Goal: Task Accomplishment & Management: Manage account settings

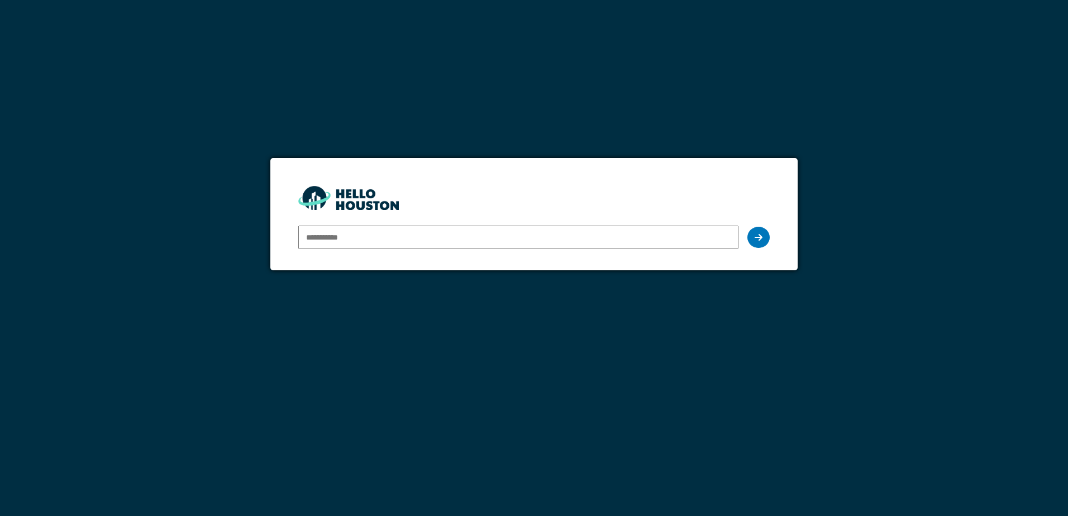
click at [419, 230] on input "email" at bounding box center [517, 237] width 439 height 23
type input "**********"
click at [758, 237] on icon at bounding box center [758, 237] width 8 height 9
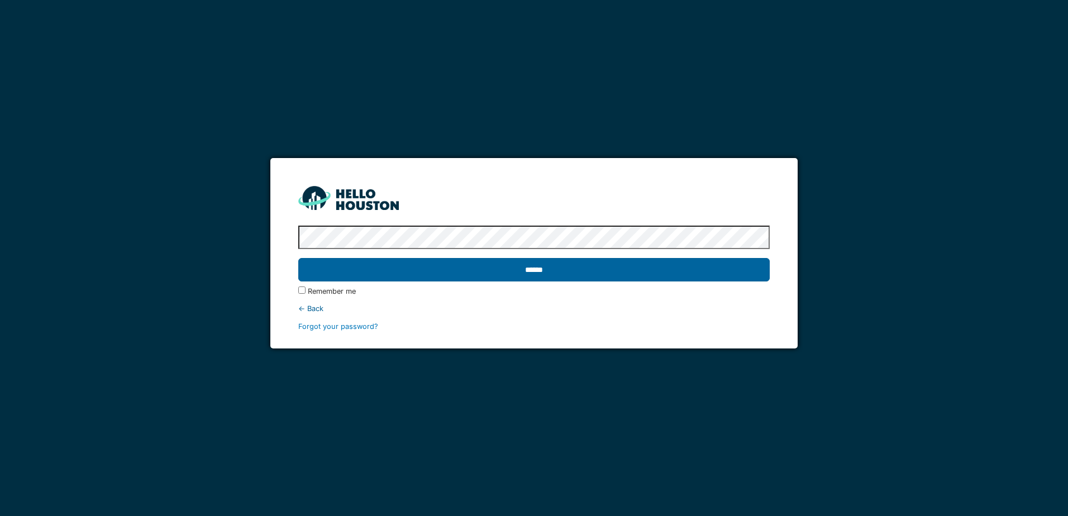
click at [617, 279] on input "******" at bounding box center [533, 269] width 471 height 23
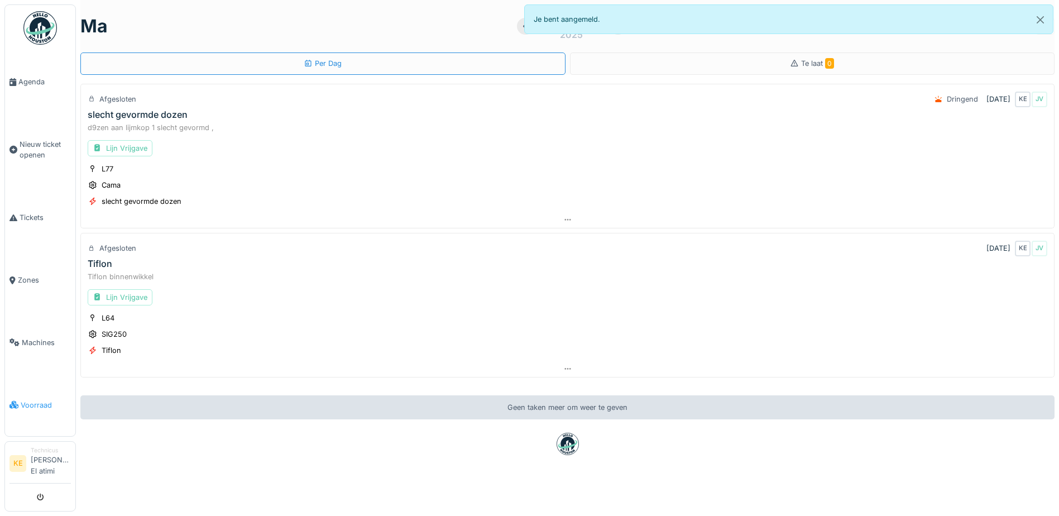
click at [28, 403] on span "Voorraad" at bounding box center [46, 405] width 50 height 11
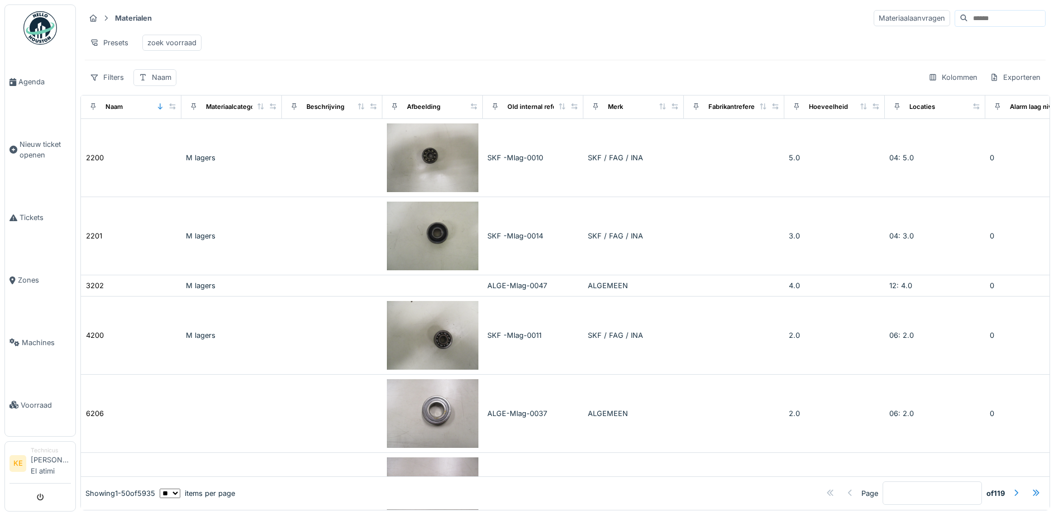
click at [968, 16] on input at bounding box center [1006, 19] width 77 height 16
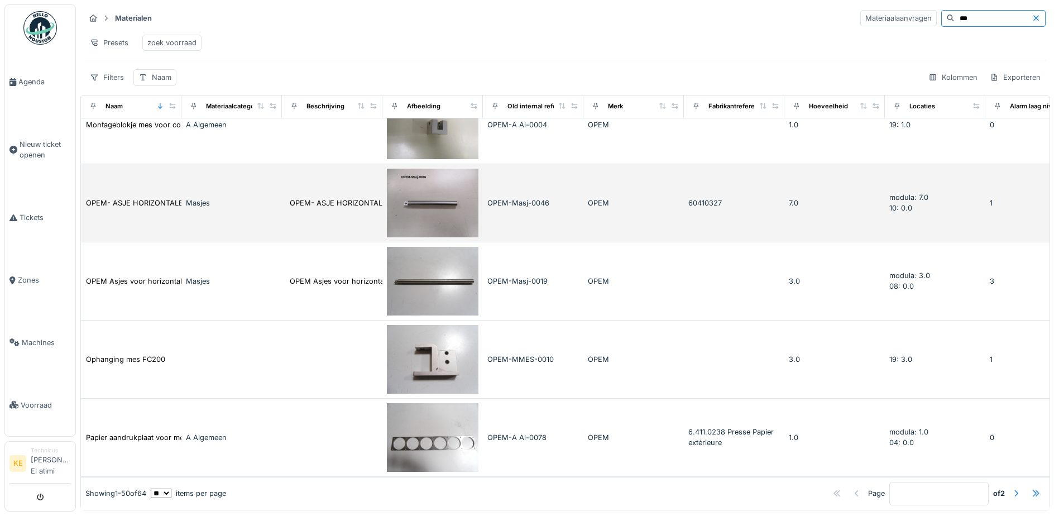
scroll to position [7, 0]
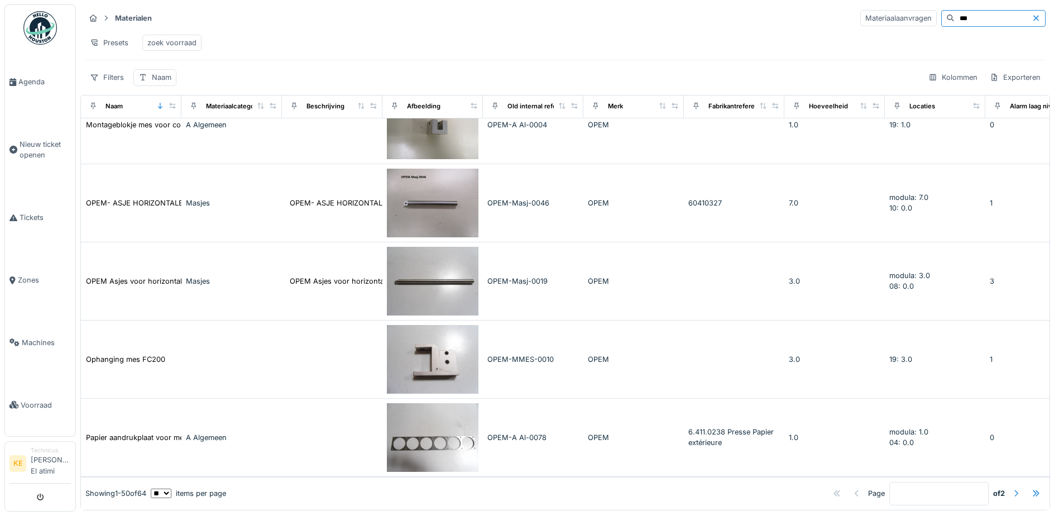
type input "***"
click at [1012, 488] on div at bounding box center [1016, 493] width 9 height 11
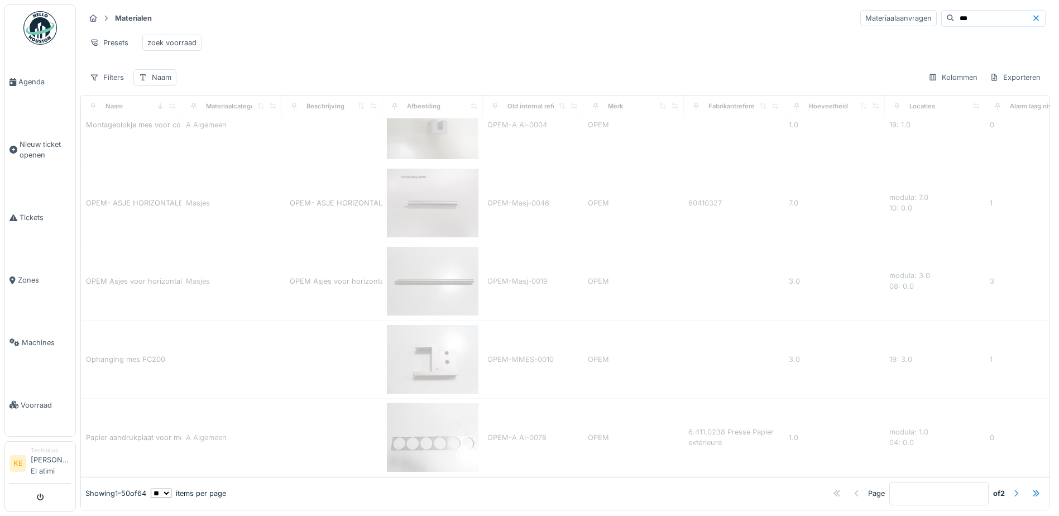
type input "*"
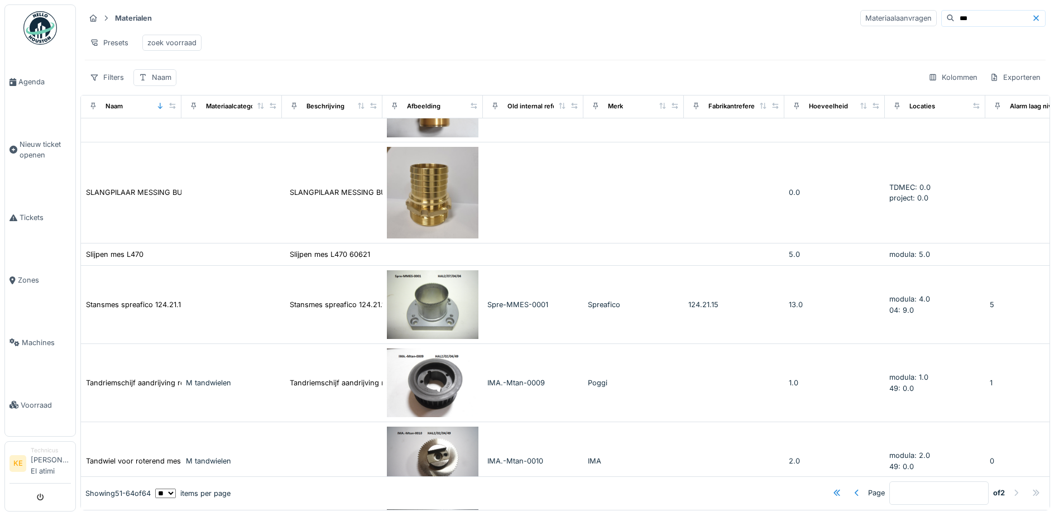
scroll to position [673, 0]
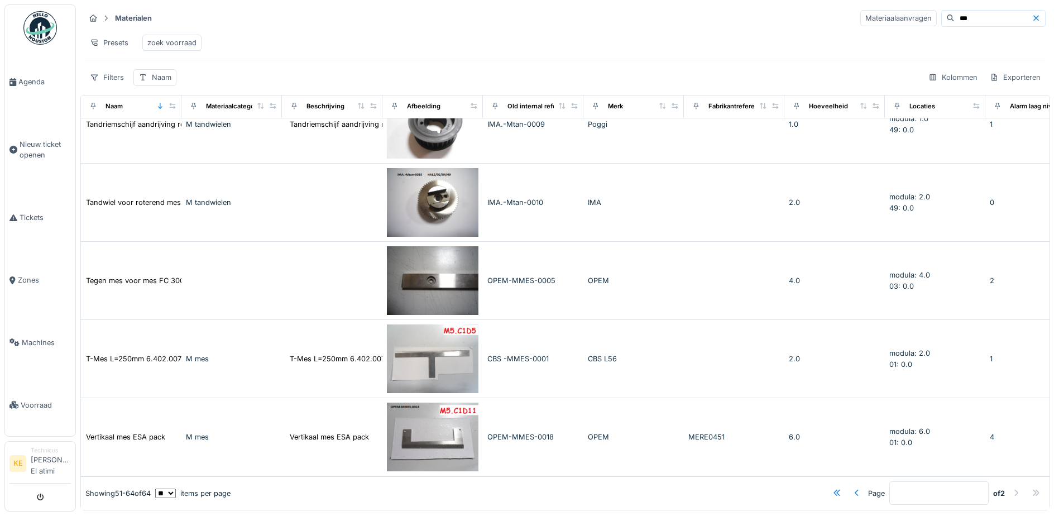
click at [443, 259] on img at bounding box center [433, 280] width 92 height 69
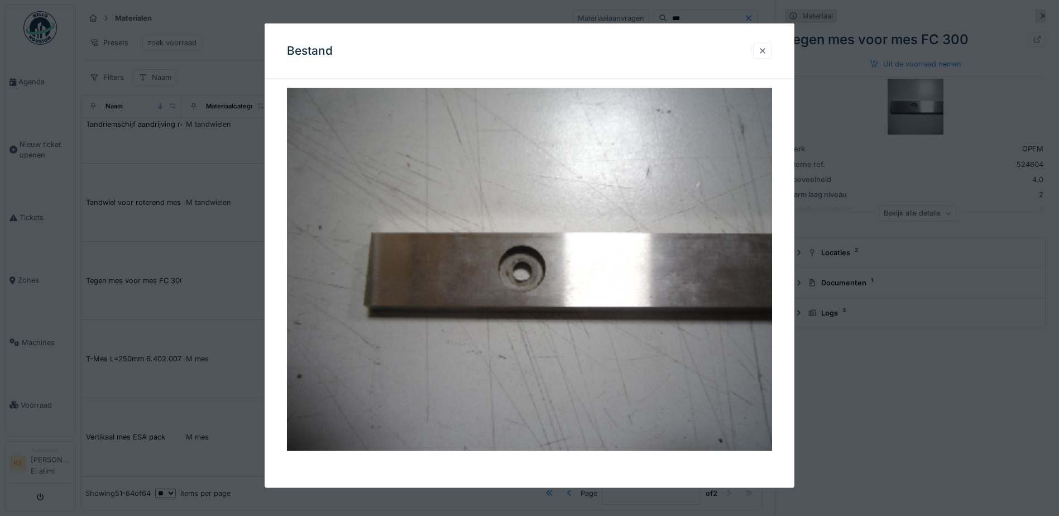
click at [767, 47] on div at bounding box center [762, 50] width 9 height 11
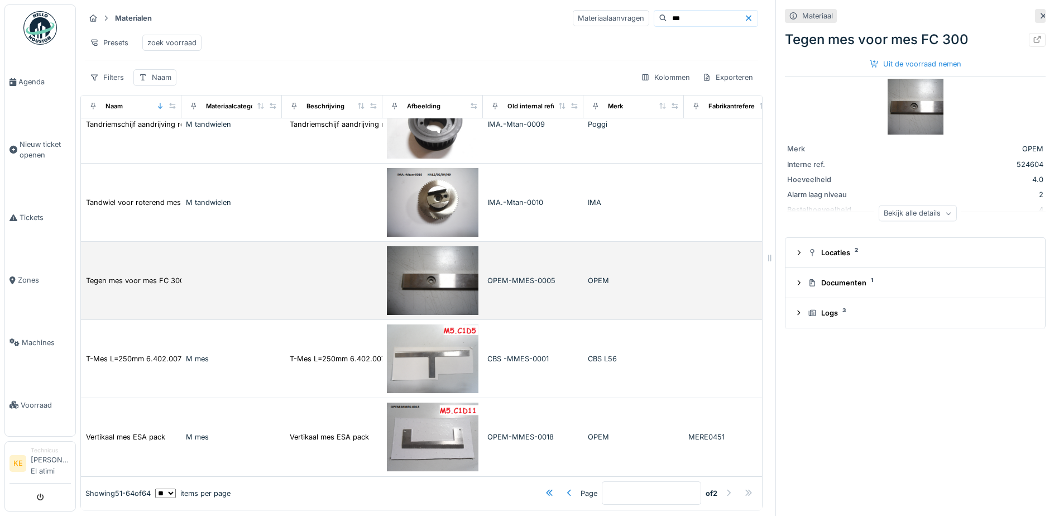
click at [149, 263] on td "Tegen mes voor mes FC 300" at bounding box center [131, 281] width 101 height 78
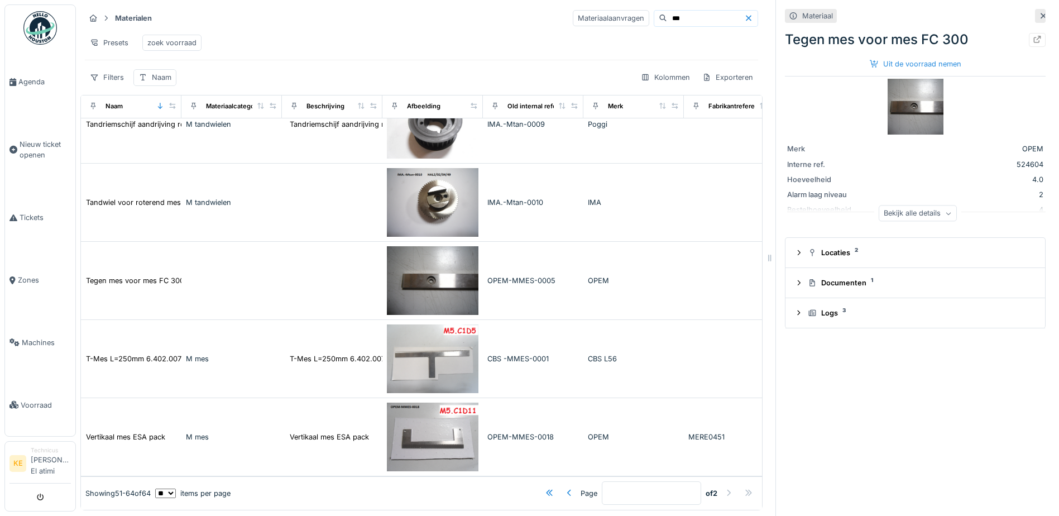
click at [667, 13] on input "***" at bounding box center [705, 19] width 77 height 16
type input "*"
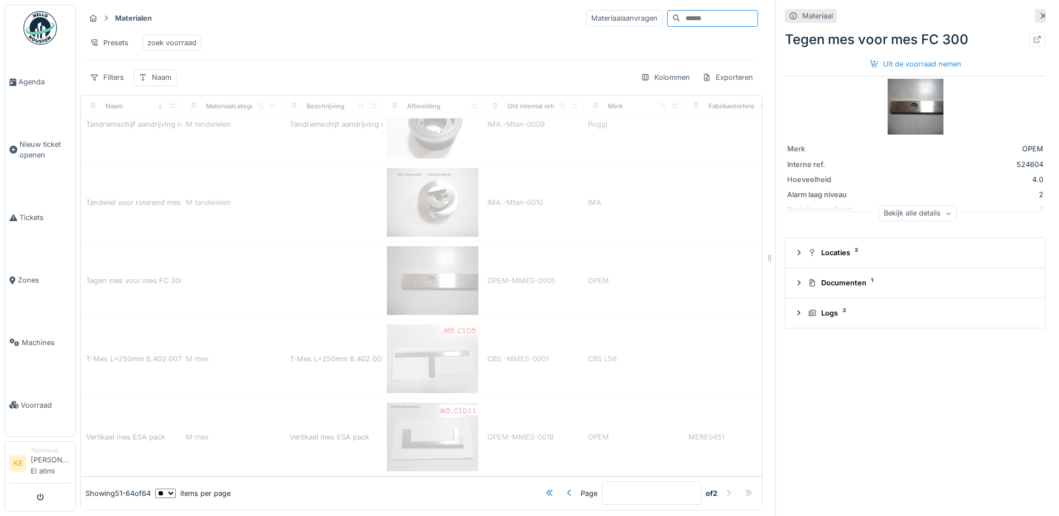
type input "*"
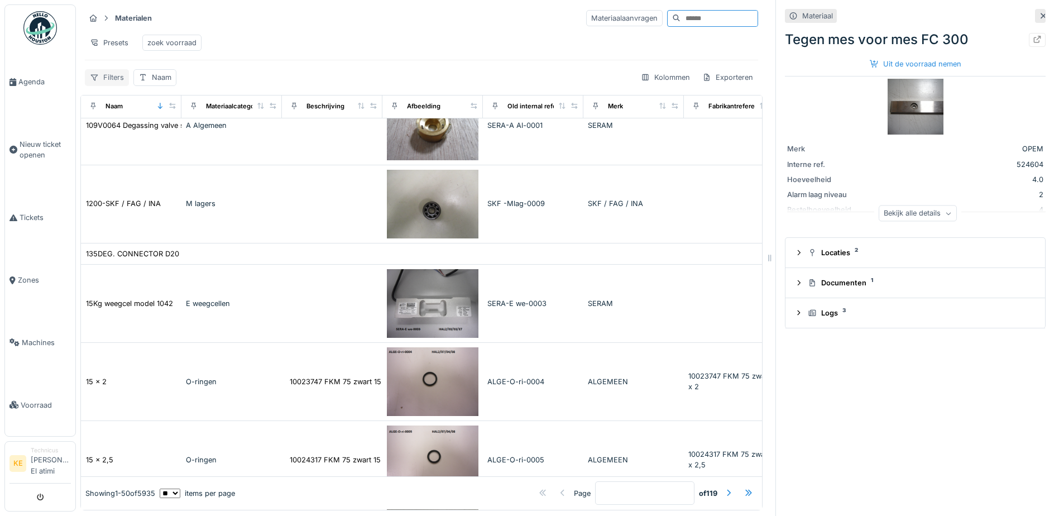
click at [103, 73] on div "Filters" at bounding box center [107, 77] width 44 height 16
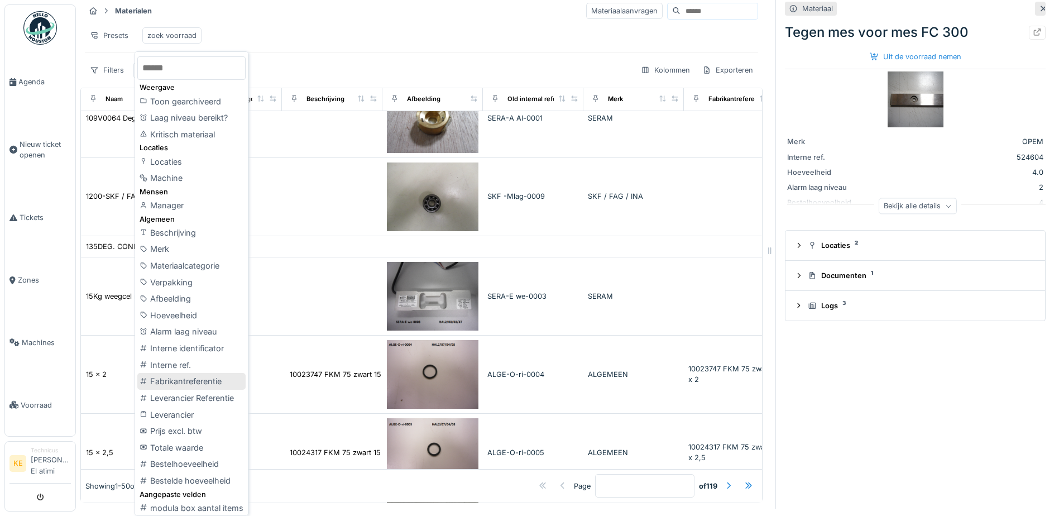
click at [217, 375] on div "Fabrikantreferentie" at bounding box center [191, 381] width 108 height 17
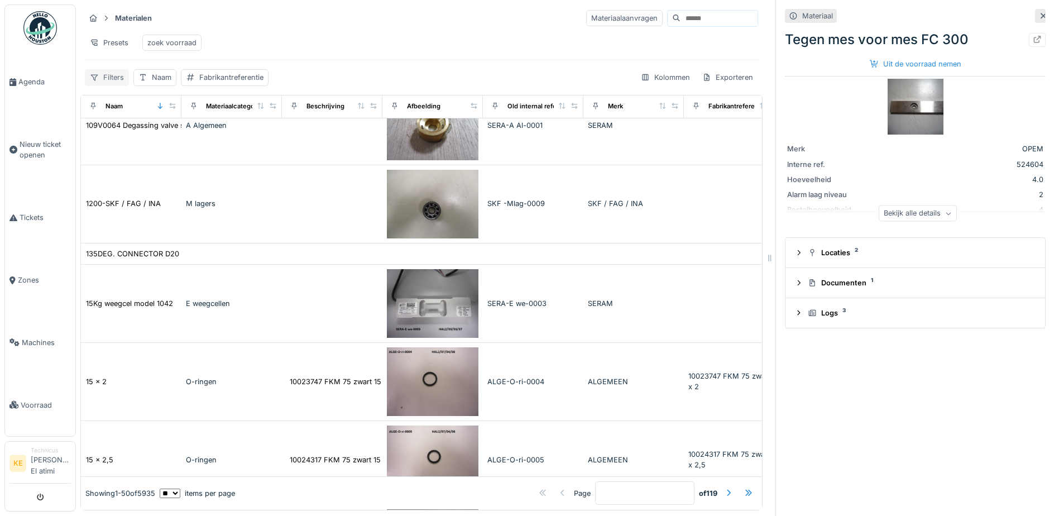
click at [105, 75] on div "Filters" at bounding box center [107, 77] width 44 height 16
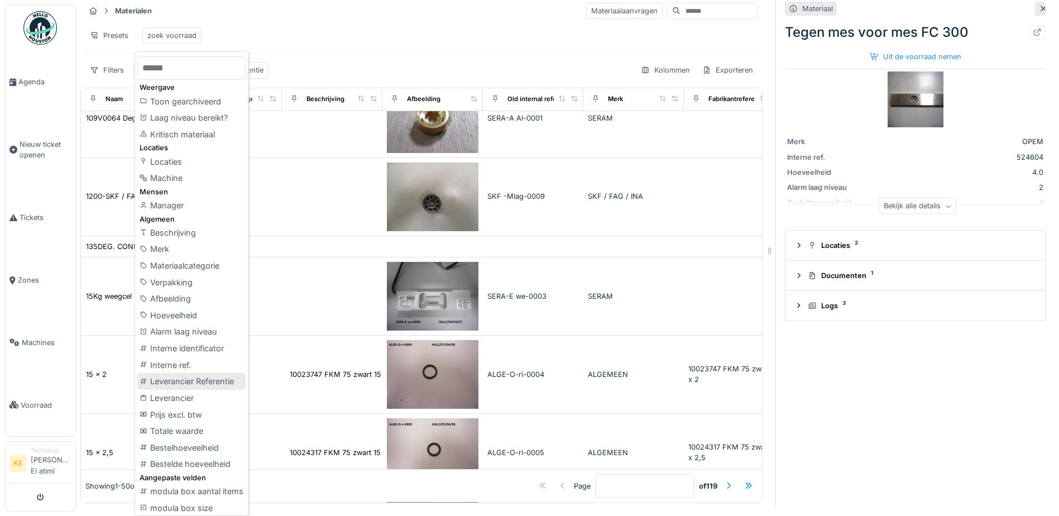
click at [204, 380] on div "Leverancier Referentie" at bounding box center [191, 381] width 108 height 17
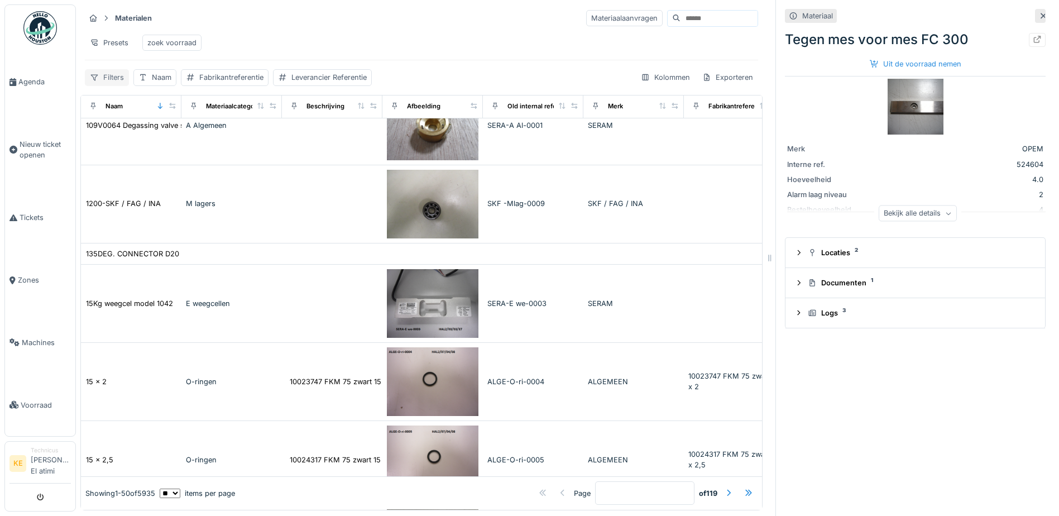
click at [109, 75] on div "Filters" at bounding box center [107, 77] width 44 height 16
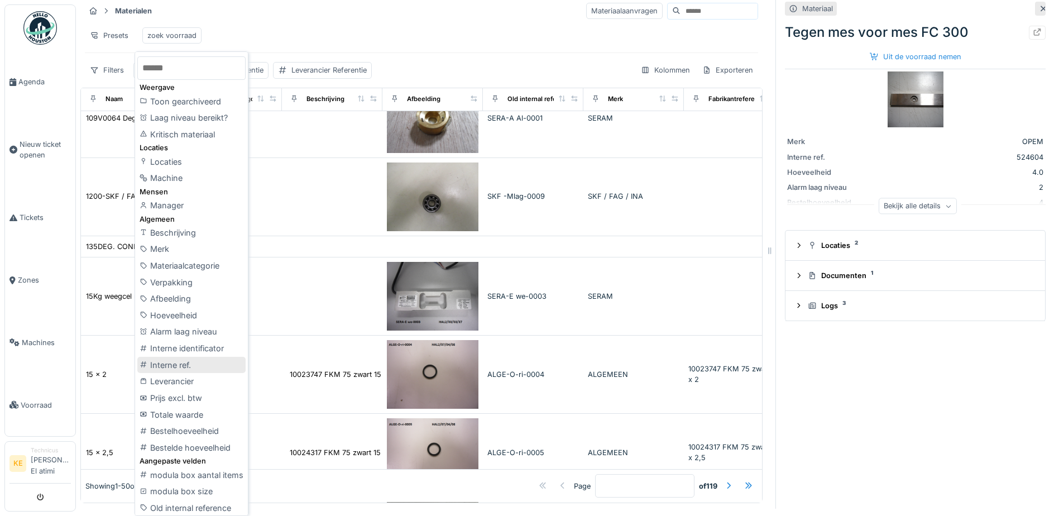
click at [207, 365] on div "Interne ref." at bounding box center [191, 365] width 108 height 17
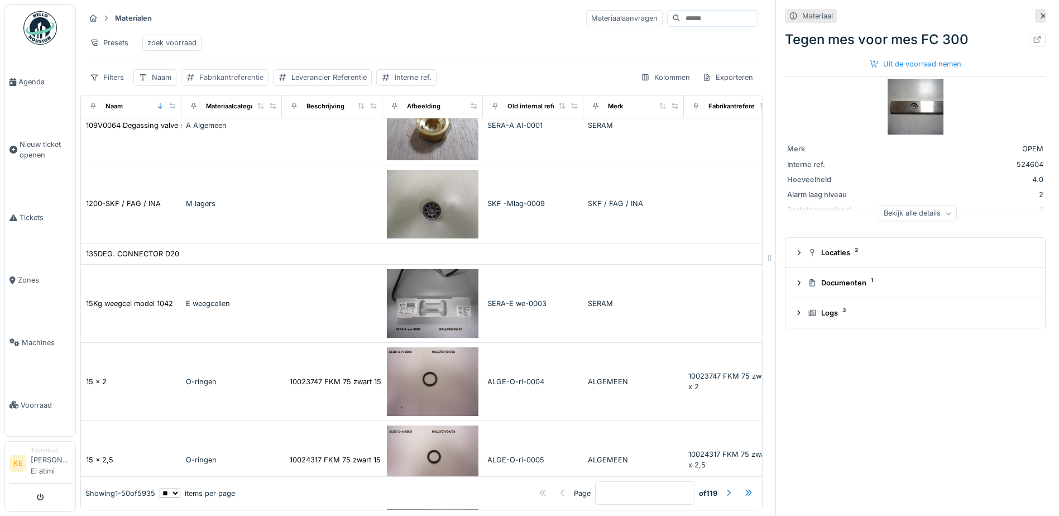
click at [222, 78] on div "Fabrikantreferentie" at bounding box center [231, 77] width 64 height 11
click at [221, 132] on label "Fabrikantreferentie" at bounding box center [232, 138] width 84 height 13
click at [221, 128] on input "Fabrikantreferentie" at bounding box center [266, 139] width 161 height 23
click at [221, 132] on label "Fabrikantreferentie" at bounding box center [232, 138] width 84 height 13
click at [221, 128] on input "Fabrikantreferentie" at bounding box center [266, 139] width 161 height 23
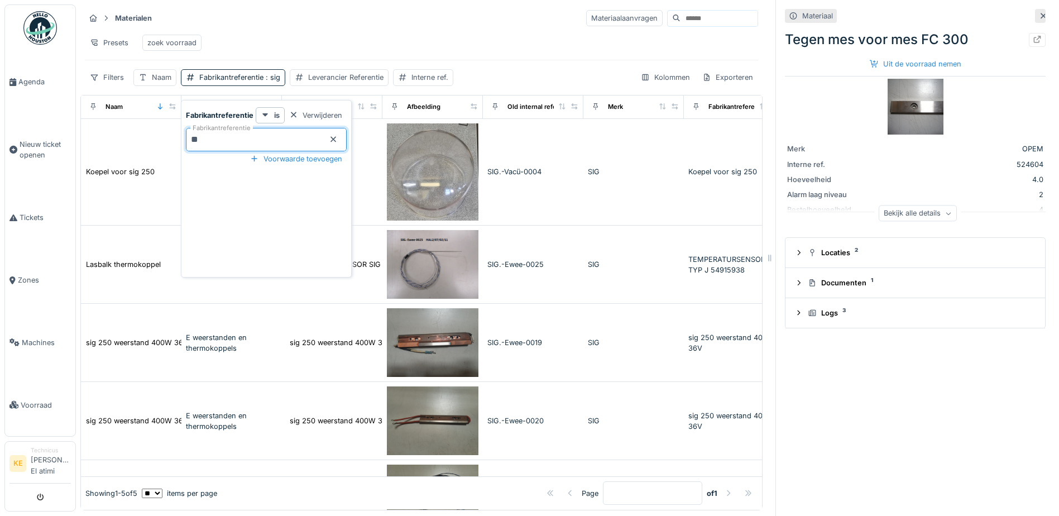
type input "*"
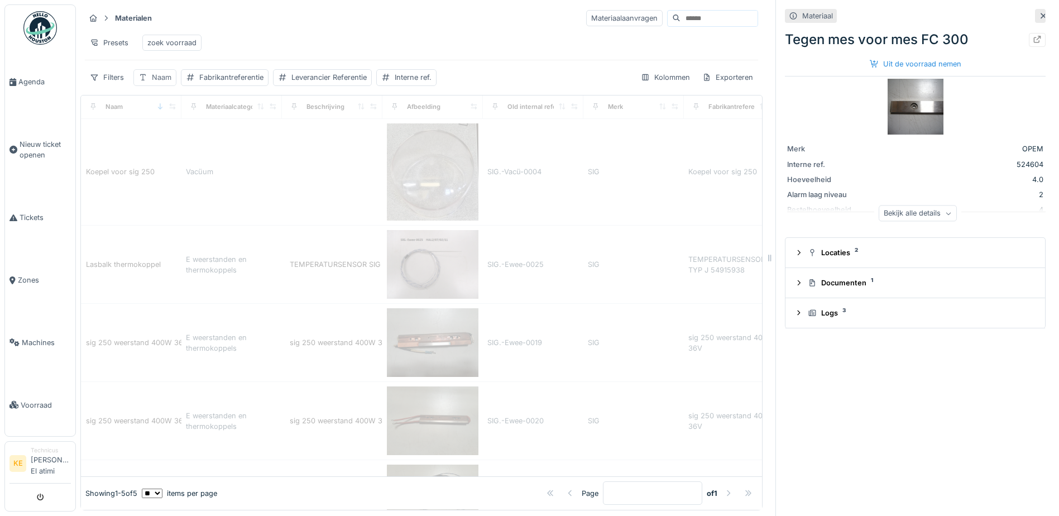
click at [155, 77] on div "Naam" at bounding box center [162, 77] width 20 height 11
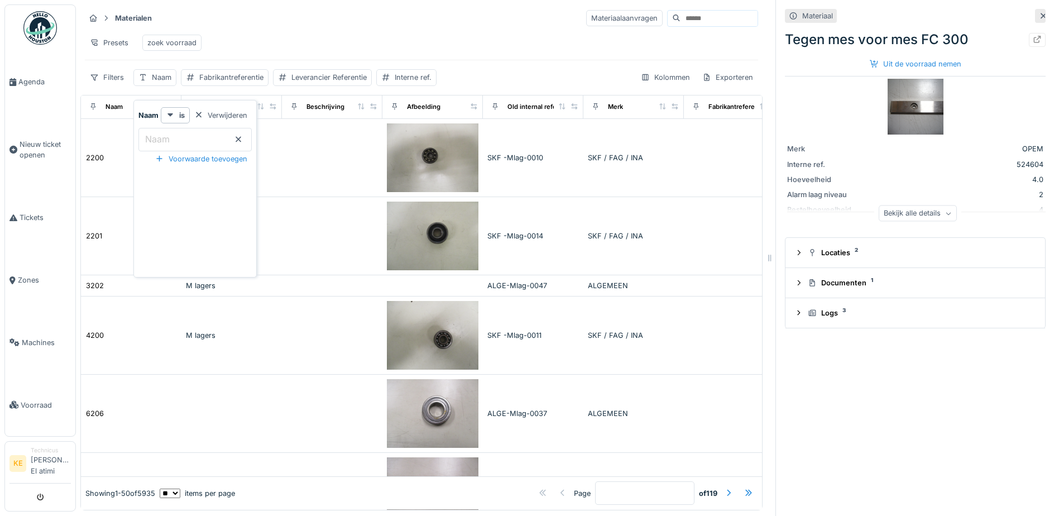
click at [190, 132] on input "Naam" at bounding box center [194, 139] width 113 height 23
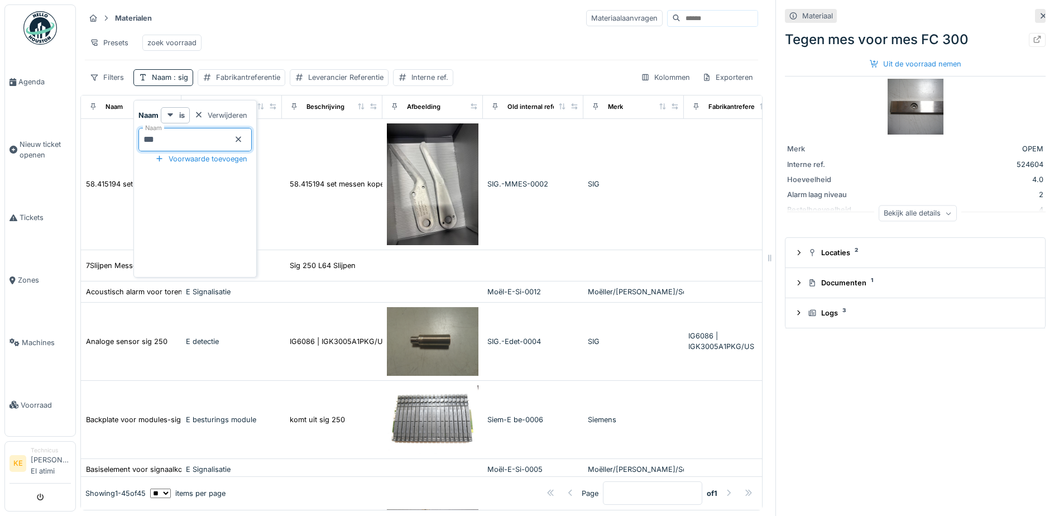
type input "***"
click at [241, 137] on icon at bounding box center [239, 140] width 6 height 6
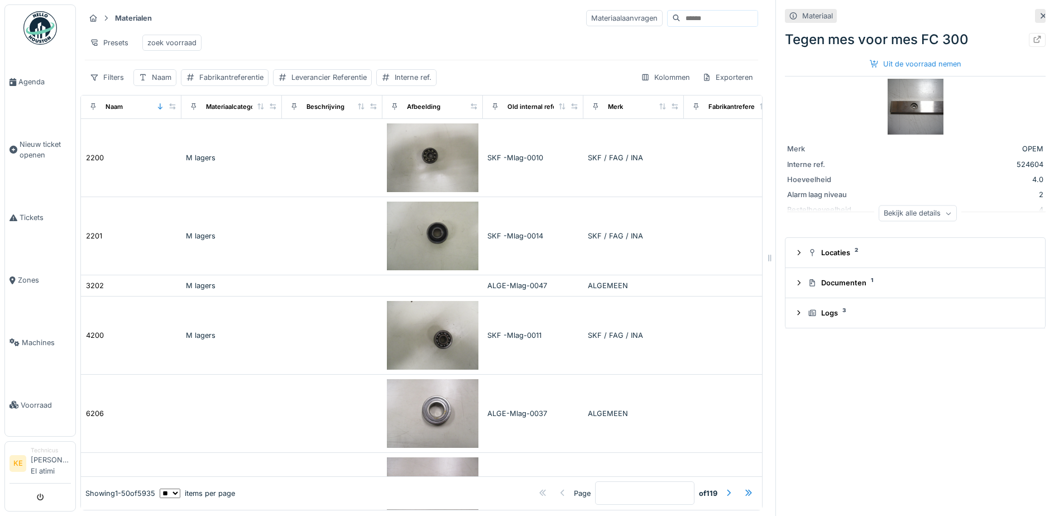
click at [41, 35] on img at bounding box center [40, 28] width 34 height 34
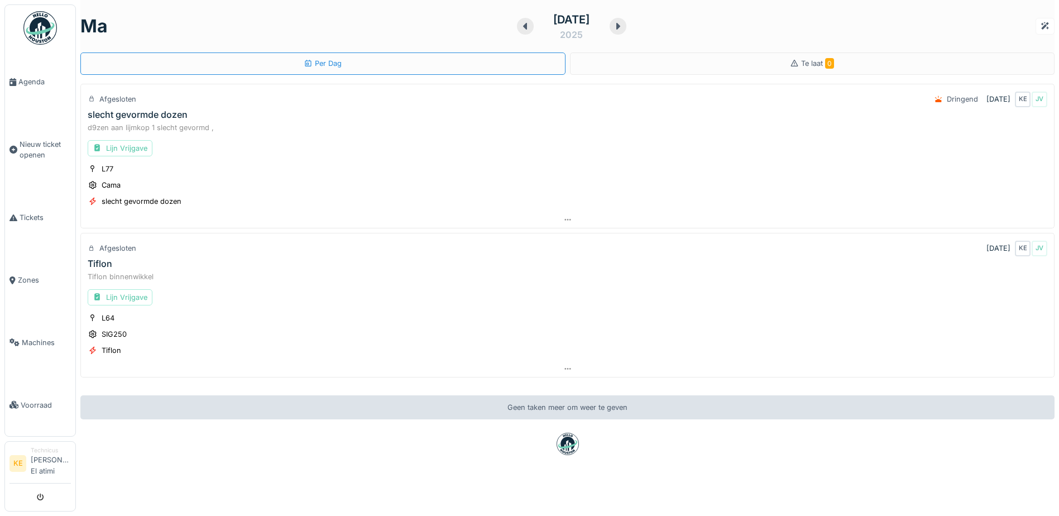
click at [42, 458] on li "Technicus Karim El atimi" at bounding box center [51, 463] width 40 height 35
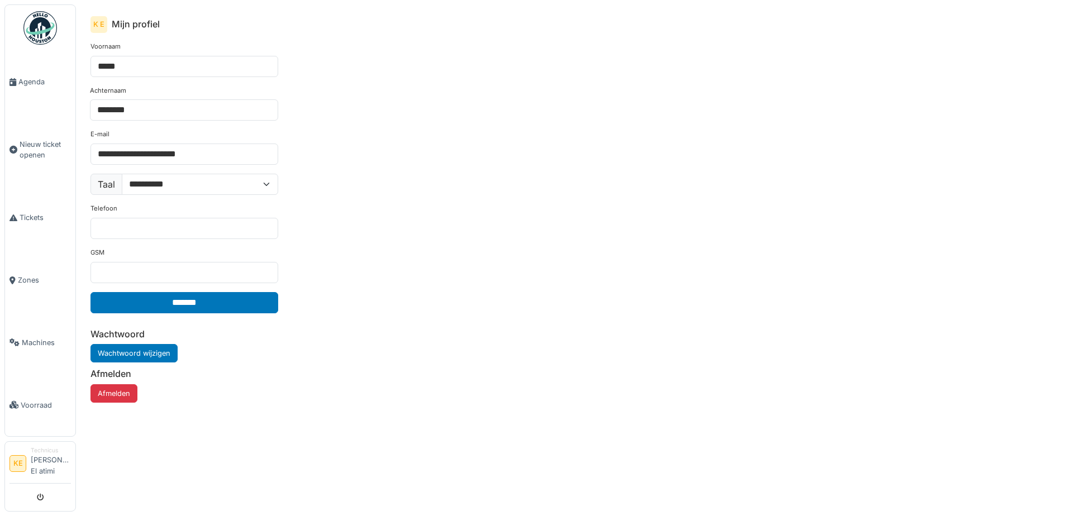
click at [17, 458] on li "KE" at bounding box center [17, 463] width 17 height 17
click at [36, 493] on button "submit" at bounding box center [41, 497] width 22 height 18
